Goal: Find contact information: Find contact information

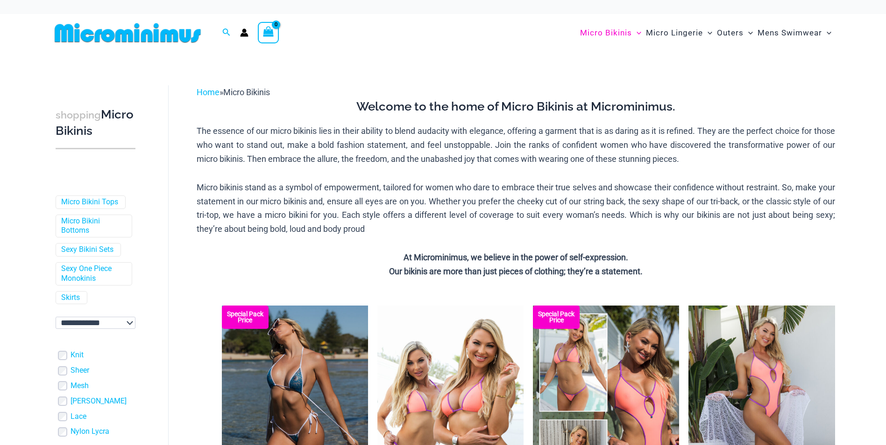
scroll to position [187, 0]
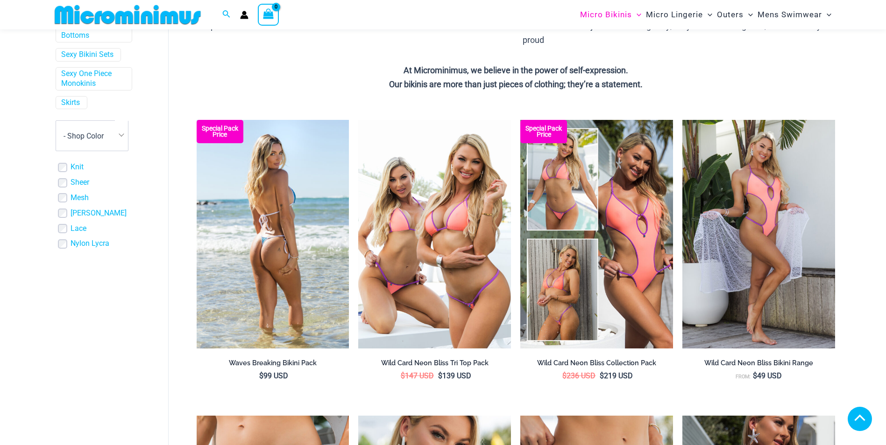
click at [302, 204] on img at bounding box center [273, 234] width 153 height 229
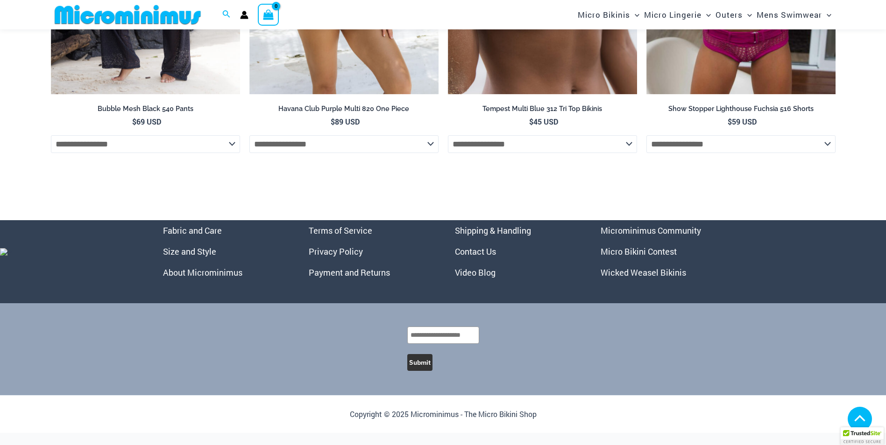
scroll to position [3288, 0]
click at [478, 258] on link "Contact Us" at bounding box center [475, 252] width 41 height 11
